Goal: Transaction & Acquisition: Purchase product/service

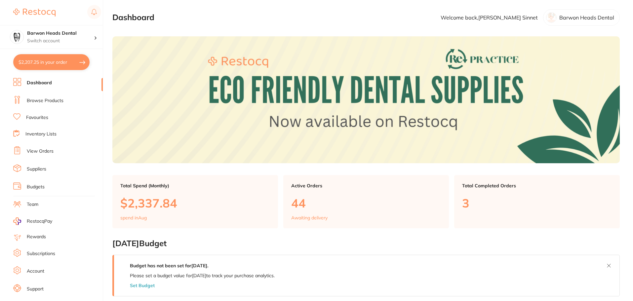
click at [66, 66] on button "$2,207.25 in your order" at bounding box center [51, 62] width 76 height 16
checkbox input "true"
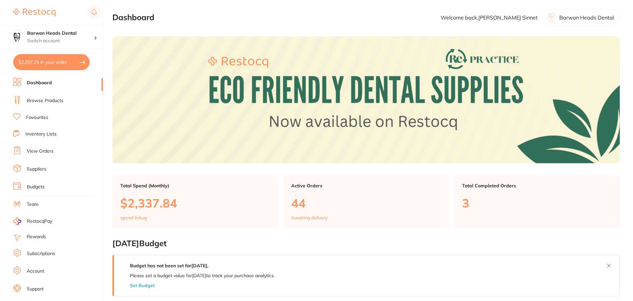
checkbox input "true"
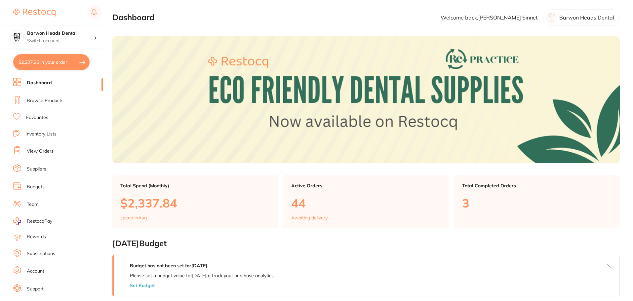
checkbox input "true"
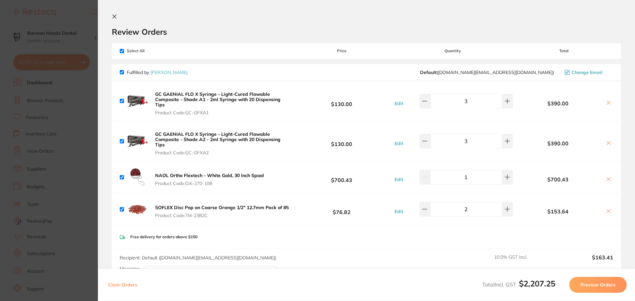
click at [116, 15] on icon at bounding box center [115, 17] width 4 height 4
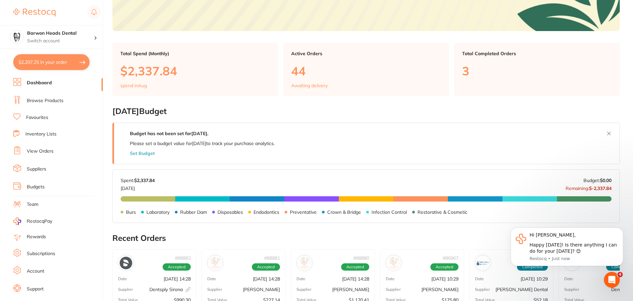
click at [48, 104] on li "Browse Products" at bounding box center [58, 101] width 90 height 10
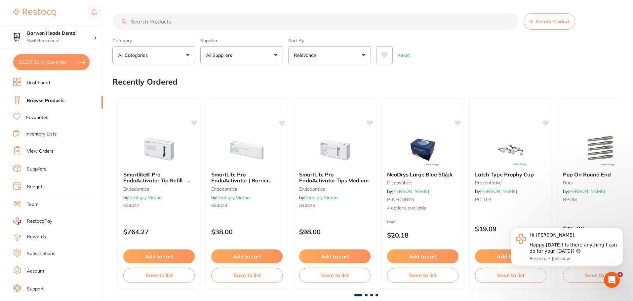
click at [173, 23] on input "search" at bounding box center [315, 21] width 406 height 17
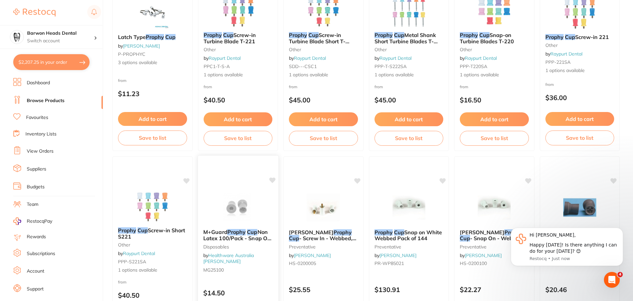
scroll to position [99, 0]
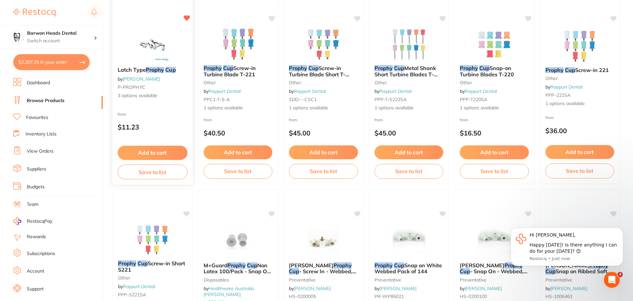
type input "prophy cup"
click at [157, 154] on button "Add to cart" at bounding box center [153, 153] width 70 height 14
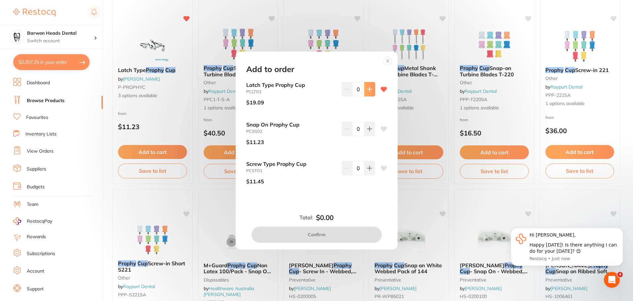
scroll to position [0, 0]
click at [372, 92] on button at bounding box center [369, 89] width 11 height 15
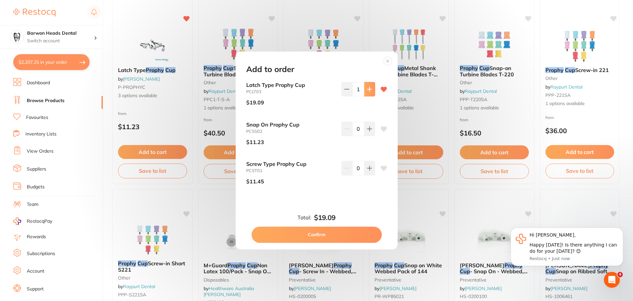
click at [372, 92] on button at bounding box center [369, 89] width 11 height 15
type input "3"
click at [341, 234] on button "Confirm" at bounding box center [317, 235] width 130 height 16
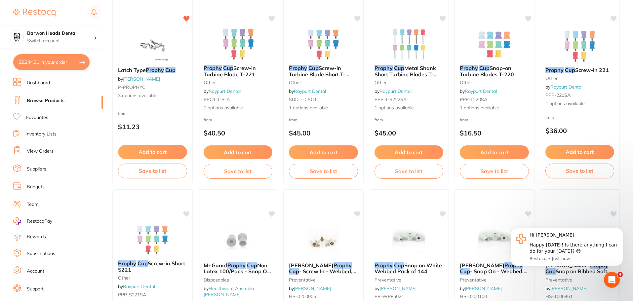
checkbox input "false"
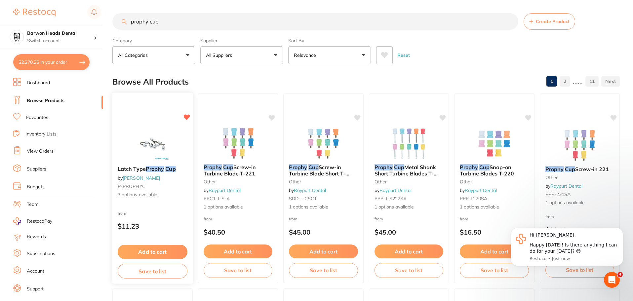
click at [148, 146] on img at bounding box center [152, 143] width 43 height 33
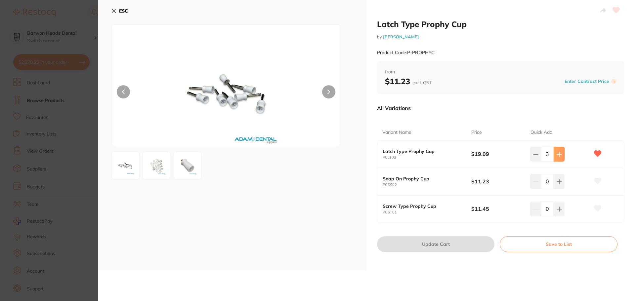
click at [561, 152] on button at bounding box center [558, 154] width 11 height 15
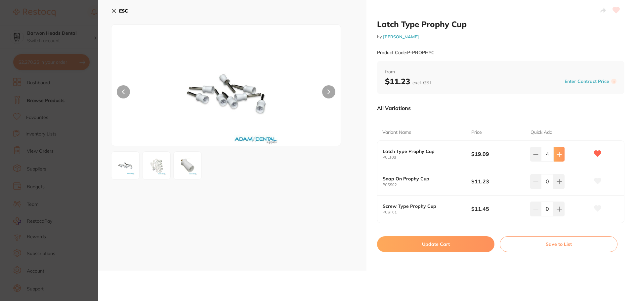
click at [561, 152] on button at bounding box center [558, 154] width 11 height 15
type input "5"
click at [458, 237] on button "Update Cart" at bounding box center [435, 244] width 117 height 16
type input "5"
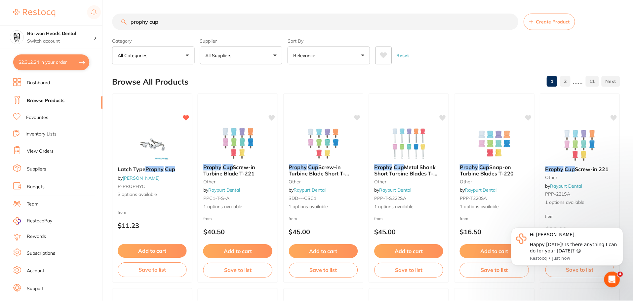
scroll to position [0, 0]
drag, startPoint x: 505, startPoint y: 65, endPoint x: 364, endPoint y: 50, distance: 142.7
drag, startPoint x: 169, startPoint y: 24, endPoint x: 93, endPoint y: 23, distance: 75.4
click at [93, 23] on div "$2,312.24 Barwon Heads Dental Switch account Barwon Heads Dental Queenscliff Fa…" at bounding box center [316, 150] width 633 height 301
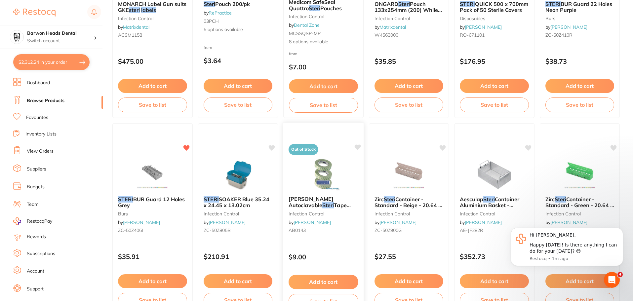
scroll to position [0, 0]
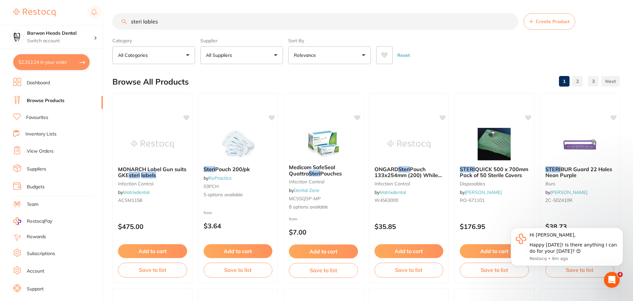
drag, startPoint x: 167, startPoint y: 24, endPoint x: 105, endPoint y: 24, distance: 61.2
click at [105, 24] on div "$2,312.24 Barwon Heads Dental Switch account Barwon Heads Dental Queenscliff Fa…" at bounding box center [316, 150] width 633 height 301
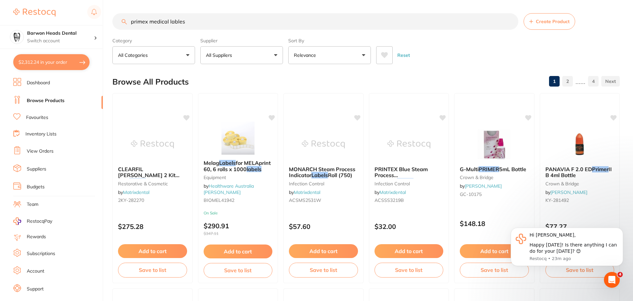
drag, startPoint x: 193, startPoint y: 24, endPoint x: 169, endPoint y: 24, distance: 24.1
click at [169, 24] on input "primex medical lables" at bounding box center [315, 21] width 406 height 17
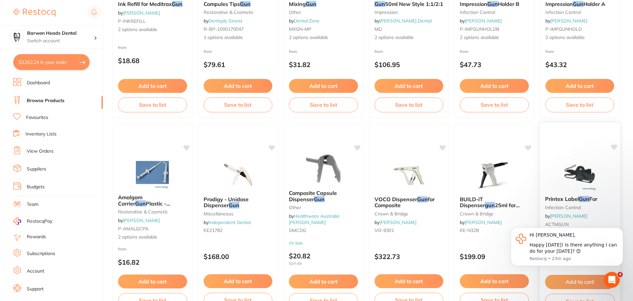
click at [563, 199] on span "Printex Label" at bounding box center [562, 199] width 34 height 7
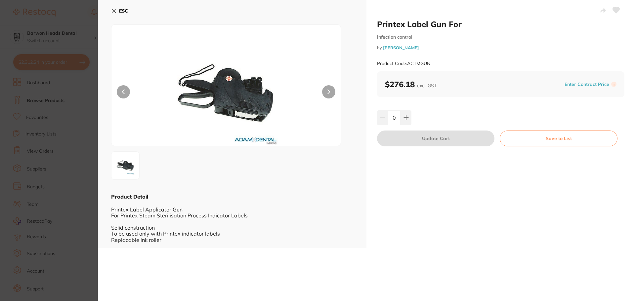
click at [326, 93] on button at bounding box center [328, 91] width 13 height 13
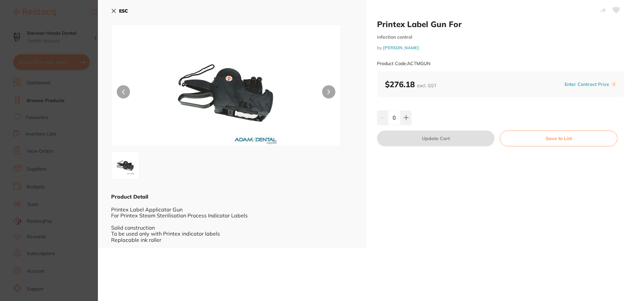
click at [326, 93] on button at bounding box center [328, 91] width 13 height 13
click at [111, 11] on icon at bounding box center [113, 10] width 5 height 5
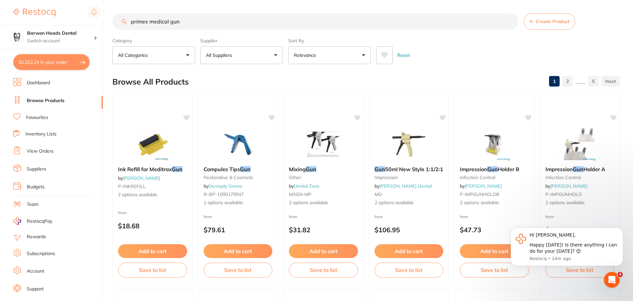
drag, startPoint x: 168, startPoint y: 21, endPoint x: 120, endPoint y: 20, distance: 48.3
click at [120, 20] on input "primex medical gun" at bounding box center [315, 21] width 406 height 17
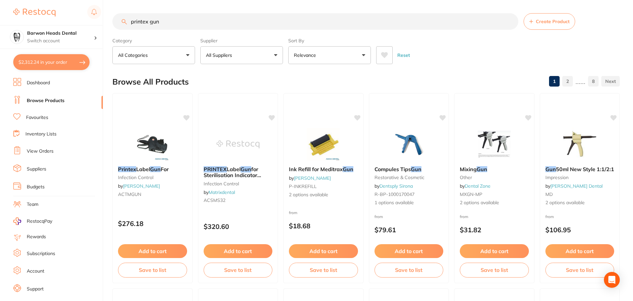
click at [198, 23] on input "printex gun" at bounding box center [315, 21] width 406 height 17
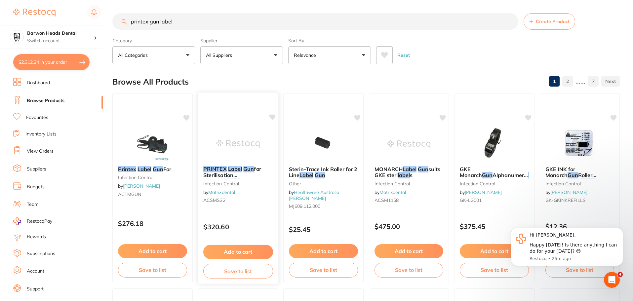
type input "printex gun label"
click at [221, 173] on span "for Sterilisation Indicator" at bounding box center [232, 175] width 58 height 19
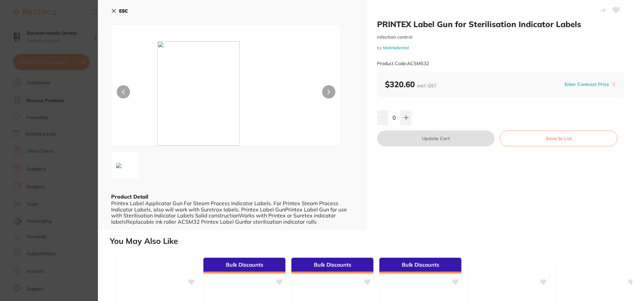
click at [327, 92] on icon at bounding box center [328, 92] width 3 height 5
click at [123, 92] on icon at bounding box center [123, 92] width 2 height 4
click at [329, 91] on button at bounding box center [328, 91] width 13 height 13
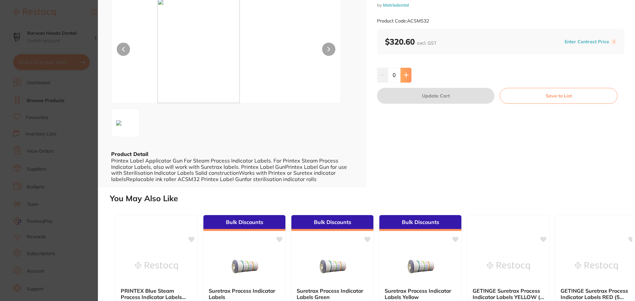
scroll to position [33, 0]
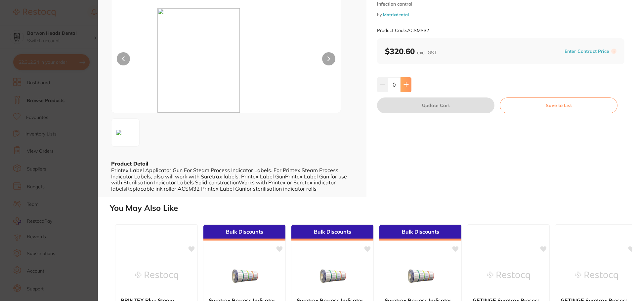
click at [407, 86] on icon at bounding box center [405, 84] width 5 height 5
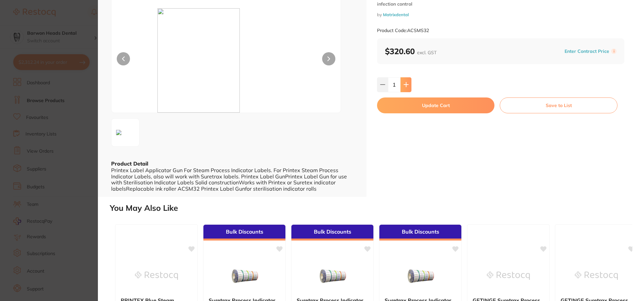
click at [407, 83] on icon at bounding box center [405, 84] width 5 height 5
type input "2"
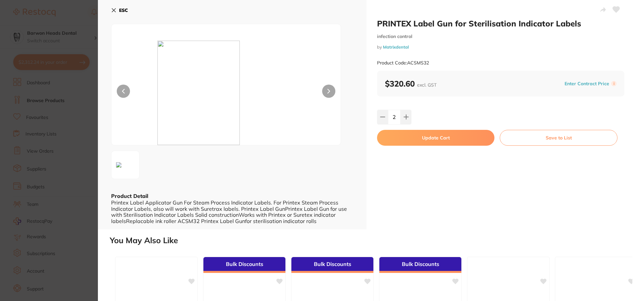
scroll to position [0, 0]
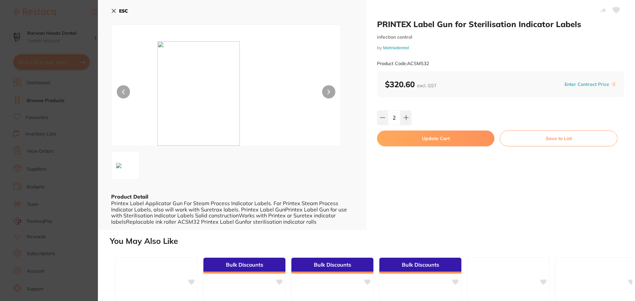
click at [113, 13] on icon at bounding box center [113, 10] width 5 height 5
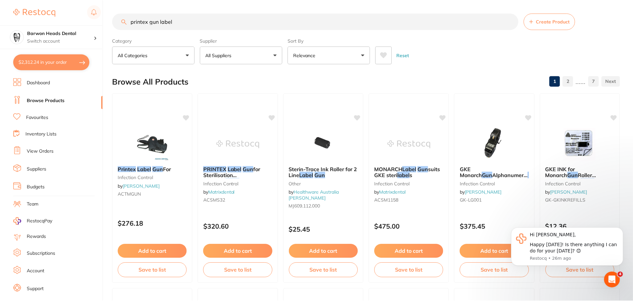
scroll to position [4, 0]
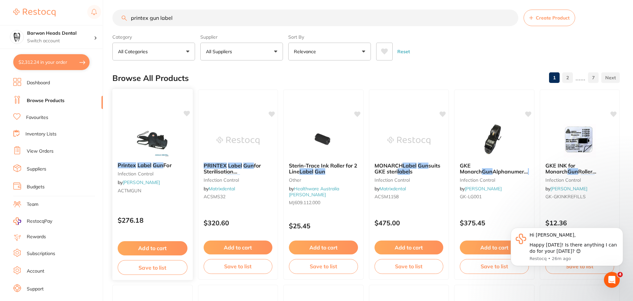
click at [142, 175] on small "infection control" at bounding box center [153, 173] width 70 height 5
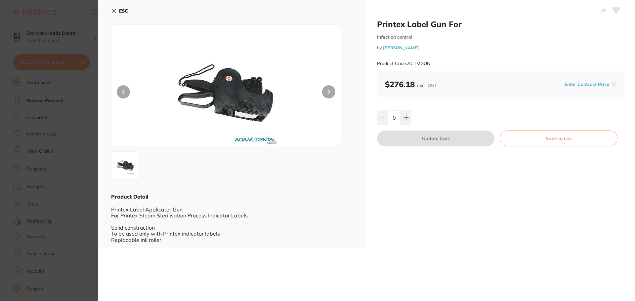
click at [113, 14] on button "ESC" at bounding box center [119, 10] width 17 height 11
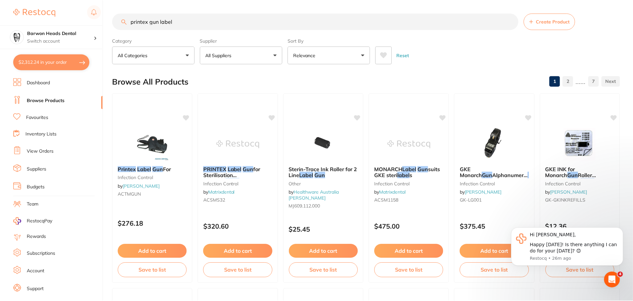
scroll to position [4, 0]
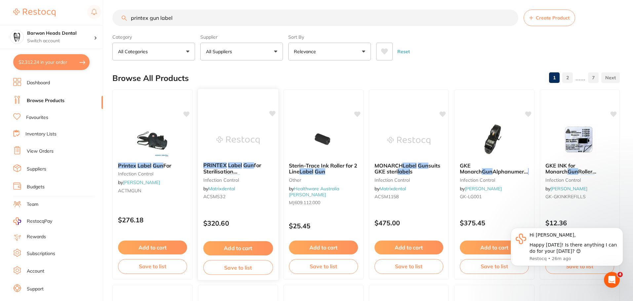
click at [230, 173] on span "for Sterilisation Indicator" at bounding box center [232, 171] width 58 height 19
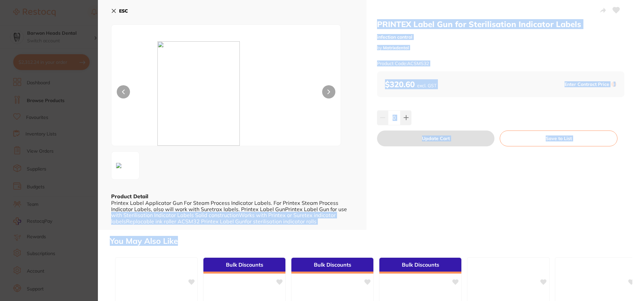
drag, startPoint x: 350, startPoint y: 210, endPoint x: 348, endPoint y: 231, distance: 21.9
click at [348, 231] on div "PRINTEX Label Gun for Sterilisation Indicator Labels infection control by Matri…" at bounding box center [366, 150] width 537 height 301
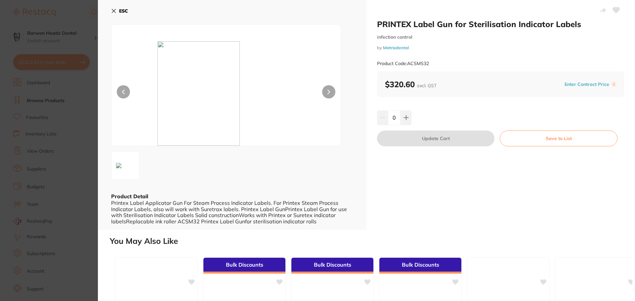
click at [146, 200] on div "Printex Label Applicator Gun For Steam Process Indicator Labels. For Printex St…" at bounding box center [232, 212] width 242 height 24
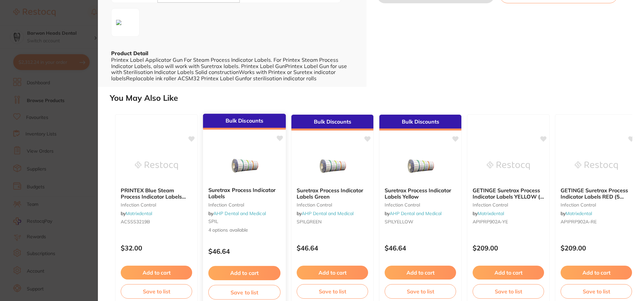
scroll to position [154, 0]
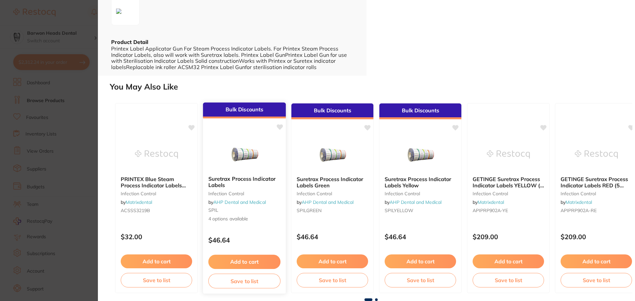
click at [254, 182] on b "Suretrax Process Indicator Labels" at bounding box center [244, 182] width 72 height 12
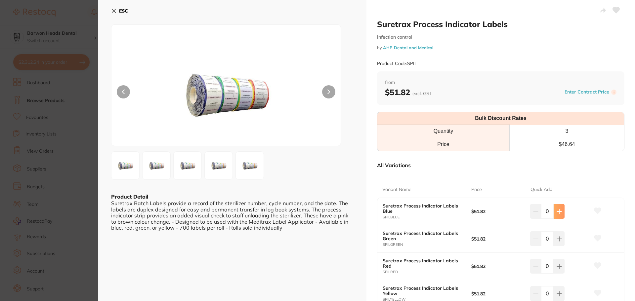
click at [562, 215] on button at bounding box center [558, 211] width 11 height 15
type input "1"
click at [598, 214] on icon at bounding box center [597, 211] width 7 height 7
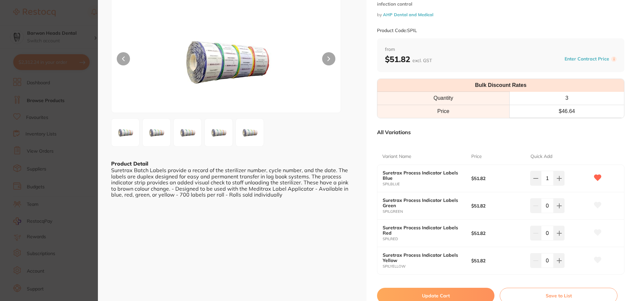
scroll to position [0, 0]
click at [167, 246] on div "ESC Product Detail Suretrax Batch Labels provide a record of the sterilizer num…" at bounding box center [232, 144] width 268 height 355
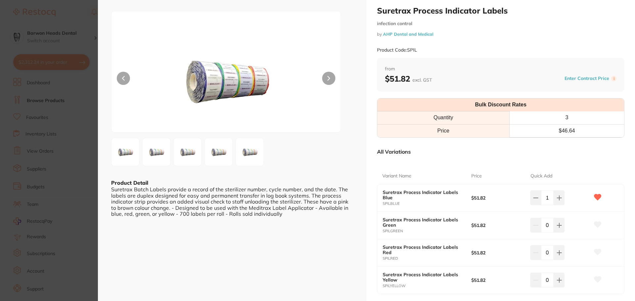
scroll to position [0, 0]
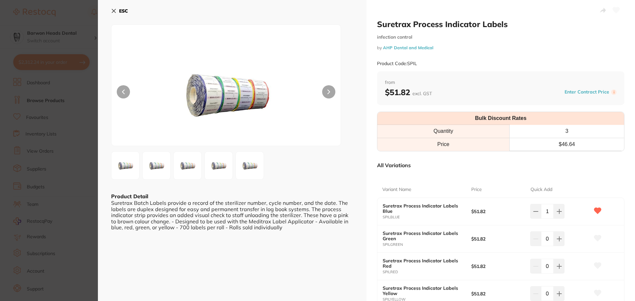
drag, startPoint x: 115, startPoint y: 8, endPoint x: 147, endPoint y: 31, distance: 39.7
click at [115, 8] on icon at bounding box center [113, 10] width 5 height 5
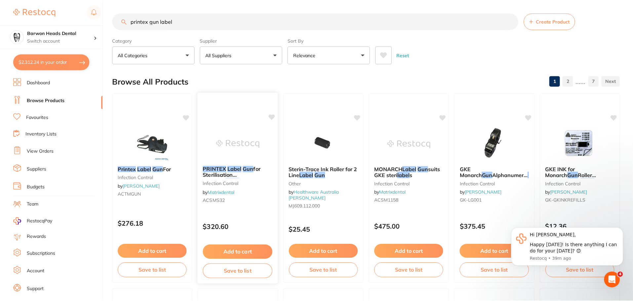
scroll to position [4, 0]
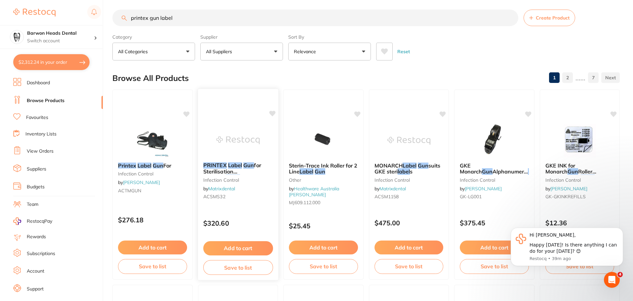
click at [231, 167] on em "Label" at bounding box center [235, 165] width 14 height 7
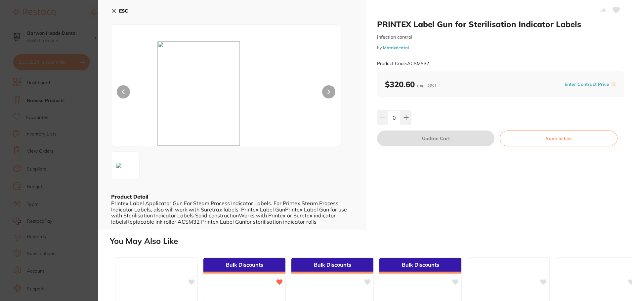
click at [115, 12] on icon at bounding box center [114, 11] width 4 height 4
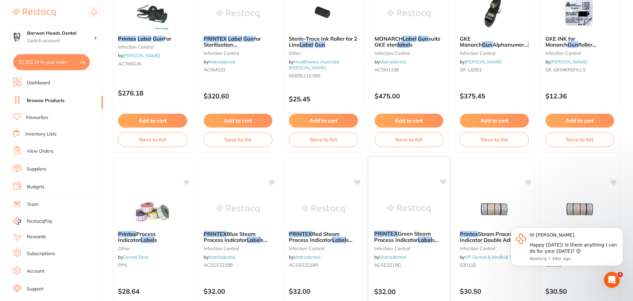
scroll to position [169, 0]
